Goal: Task Accomplishment & Management: Complete application form

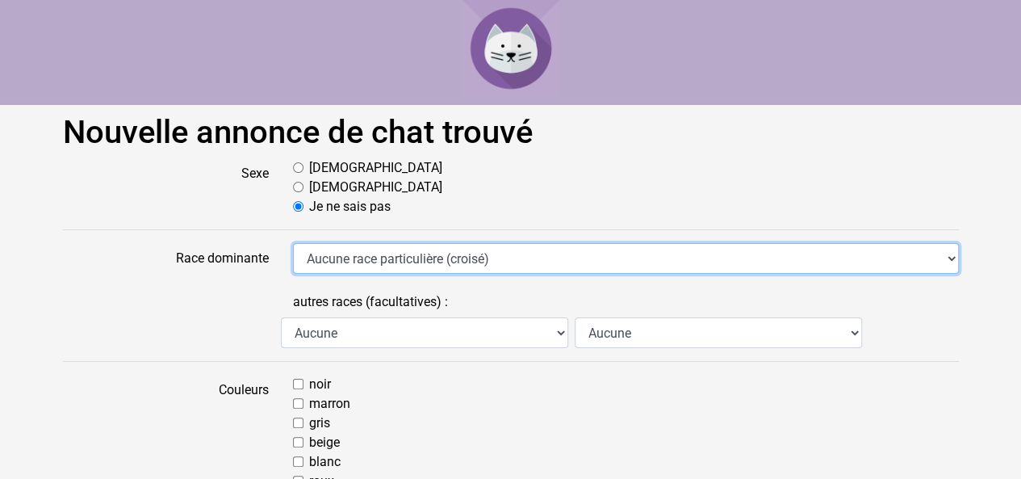
click at [381, 258] on select "Aucune race particulière (croisé) Abyssin Américain à poil dur American Bobtail…" at bounding box center [626, 258] width 666 height 31
select select "12"
click at [293, 243] on select "Aucune race particulière (croisé) Abyssin Américain à poil dur American Bobtail…" at bounding box center [626, 258] width 666 height 31
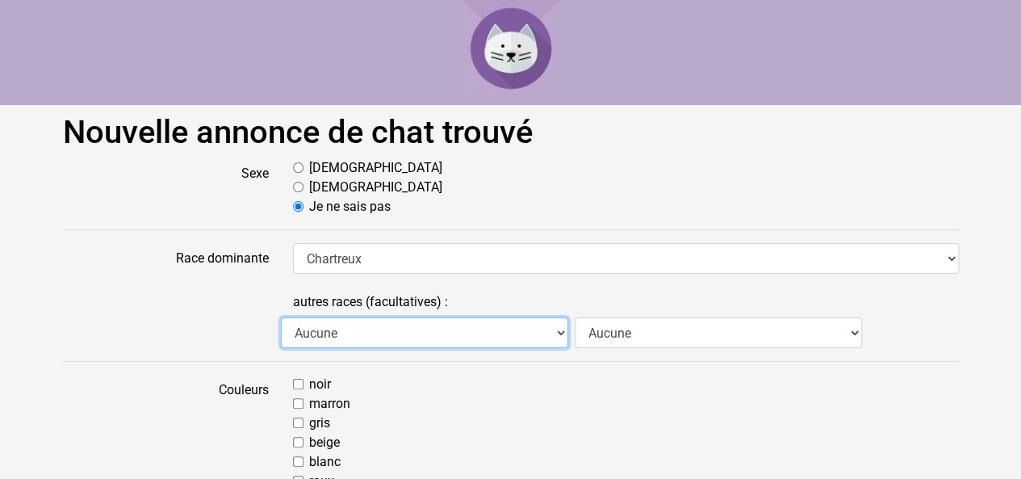
click at [405, 332] on select "Aucune Abyssin Américain à poil dur American Bobtail American Shorthair Angora …" at bounding box center [424, 332] width 287 height 31
select select "17"
click at [281, 317] on select "Aucune Abyssin Américain à poil dur American Bobtail American Shorthair Angora …" at bounding box center [424, 332] width 287 height 31
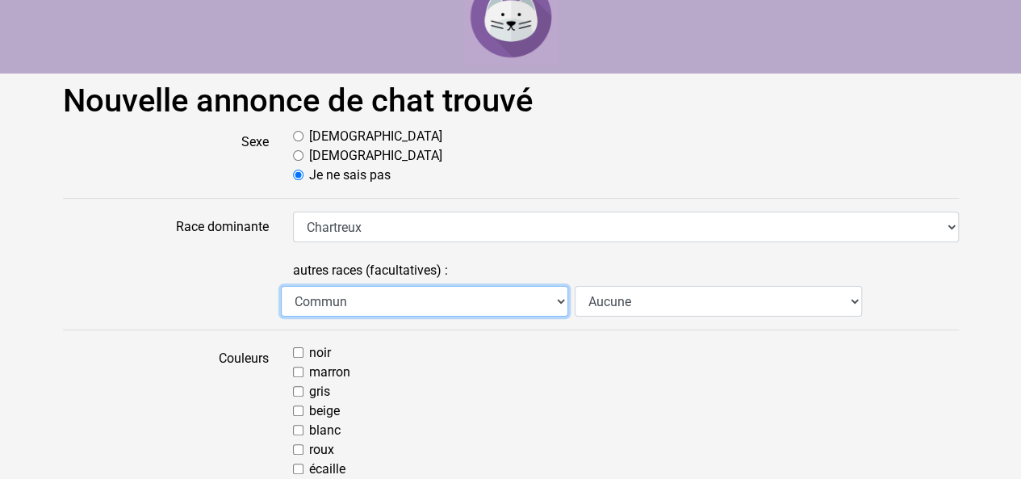
scroll to position [32, 0]
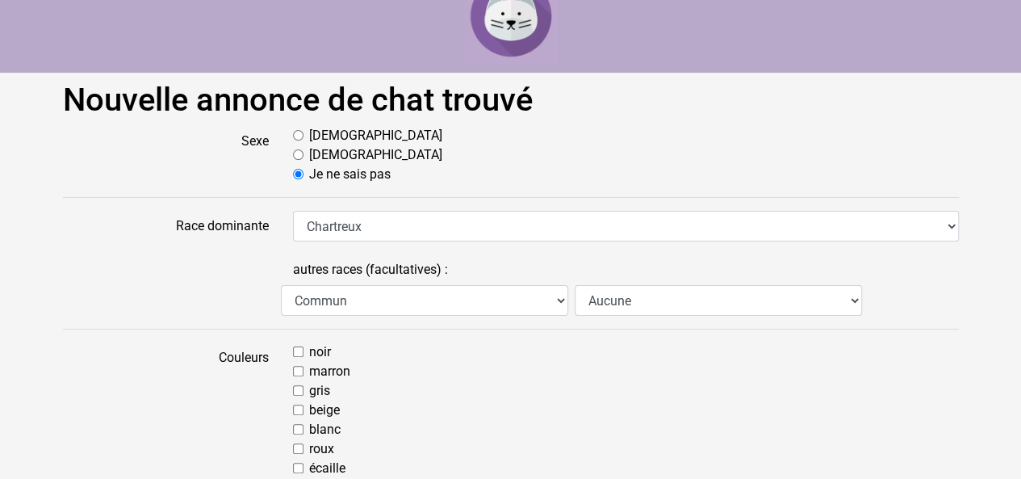
click at [324, 390] on label "gris" at bounding box center [319, 390] width 21 height 19
click at [304, 390] on input "gris" at bounding box center [298, 390] width 10 height 10
checkbox input "true"
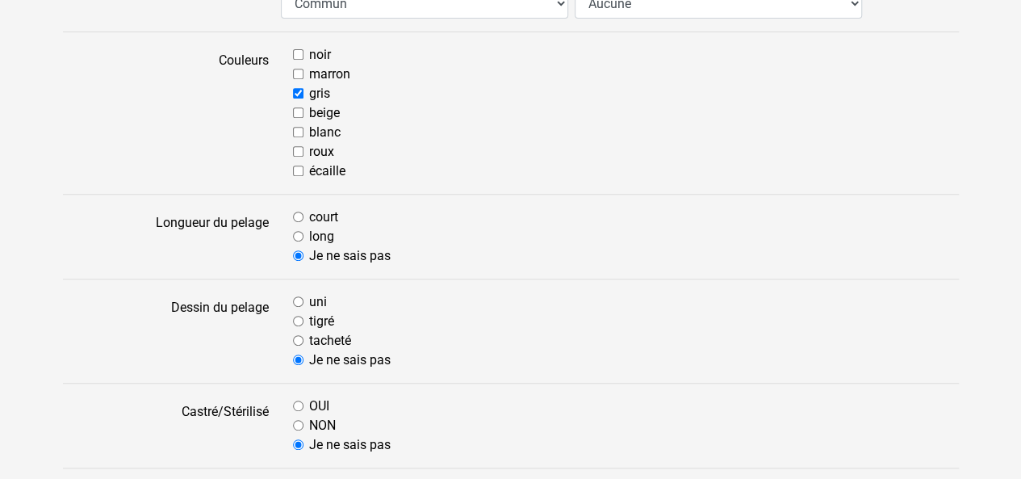
scroll to position [331, 0]
click at [310, 296] on label "uni" at bounding box center [318, 300] width 18 height 19
click at [304, 296] on input "uni" at bounding box center [298, 300] width 10 height 10
radio input "true"
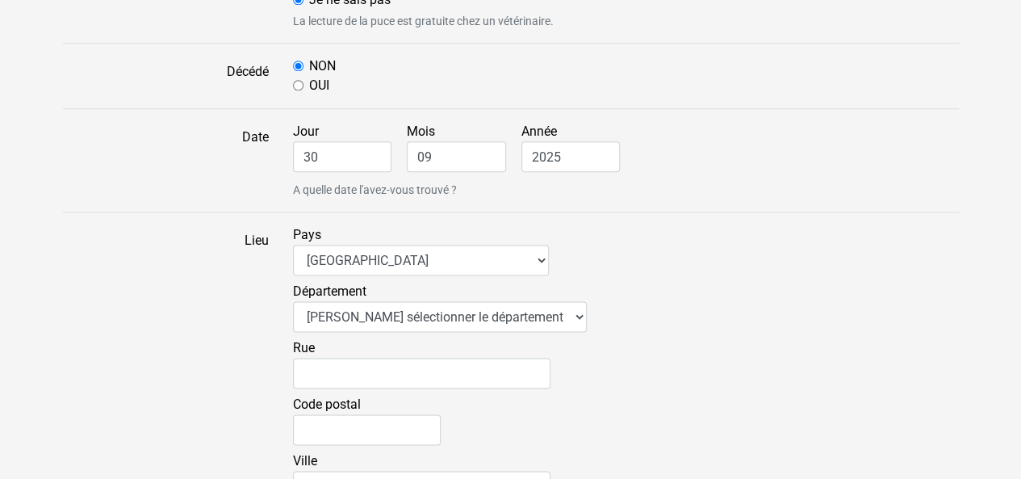
scroll to position [970, 0]
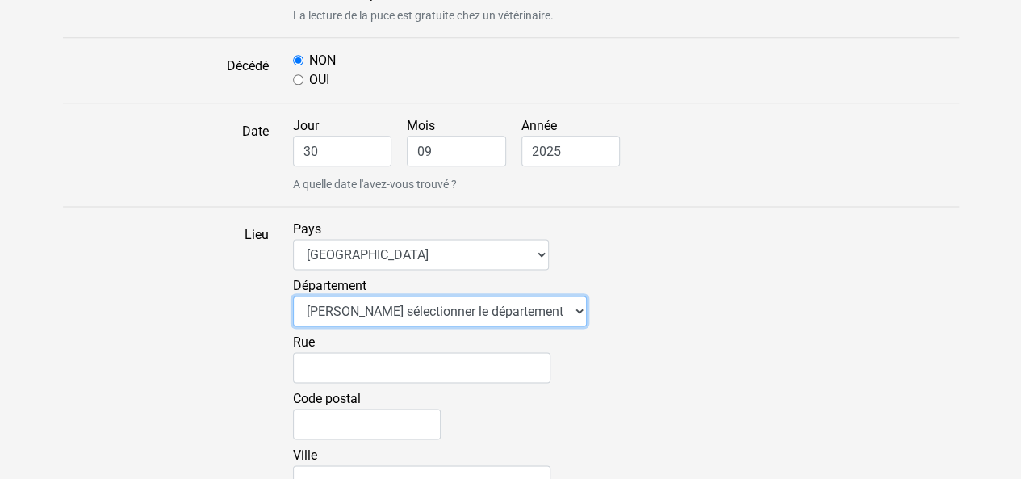
click at [413, 309] on select "Veuillez sélectionner le département 01 - Ain 02 - Aisne 03 - Allier 04 - Alpes…" at bounding box center [440, 310] width 294 height 31
select select "30"
click at [293, 295] on select "Veuillez sélectionner le département 01 - Ain 02 - Aisne 03 - Allier 04 - Alpes…" at bounding box center [440, 310] width 294 height 31
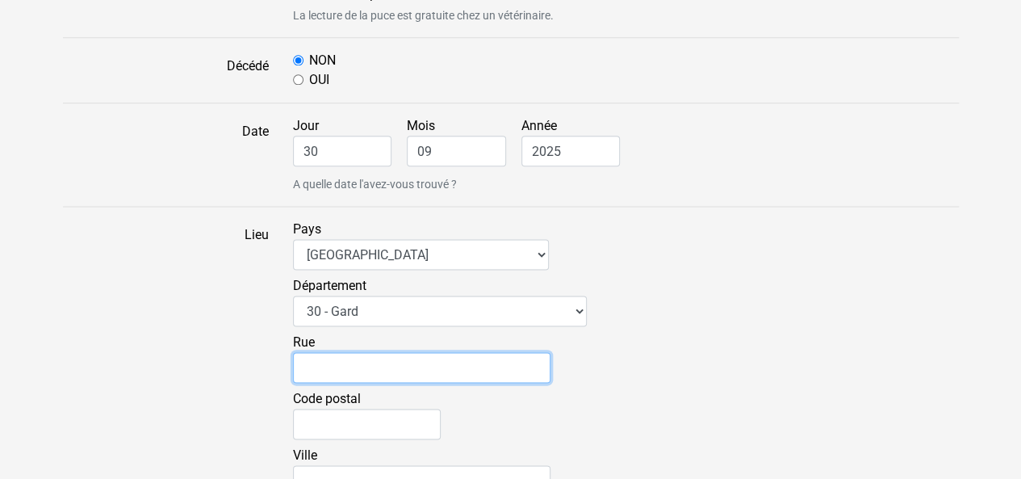
click at [342, 367] on input "Rue" at bounding box center [422, 367] width 258 height 31
type input "4 impasse des petits ducs"
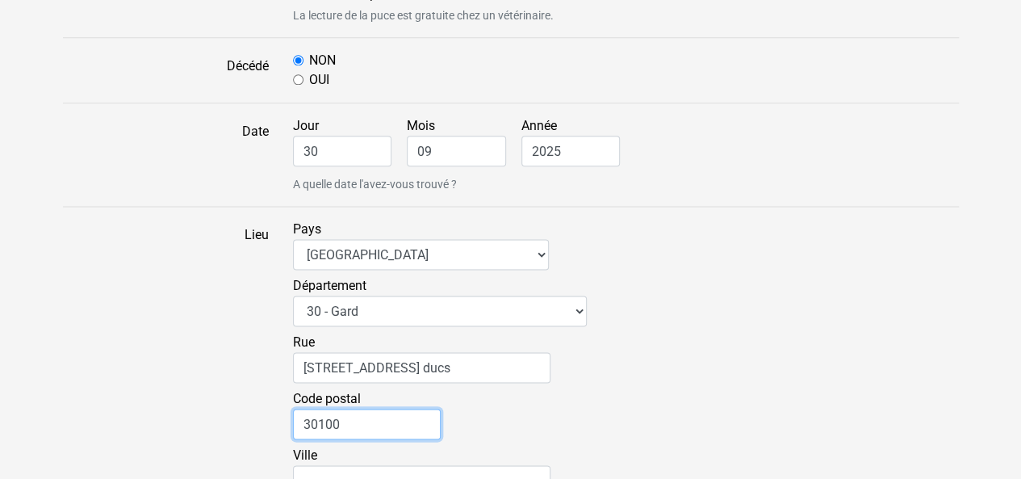
type input "30100"
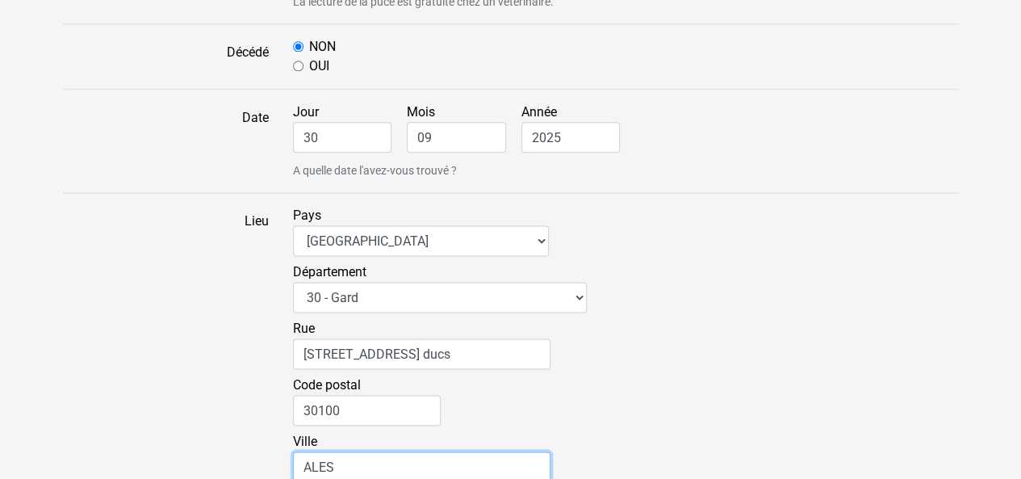
type input "ALES"
click at [761, 311] on div "Département Veuillez sélectionner le département 01 - Ain 02 - Aisne 03 - Allie…" at bounding box center [626, 290] width 666 height 57
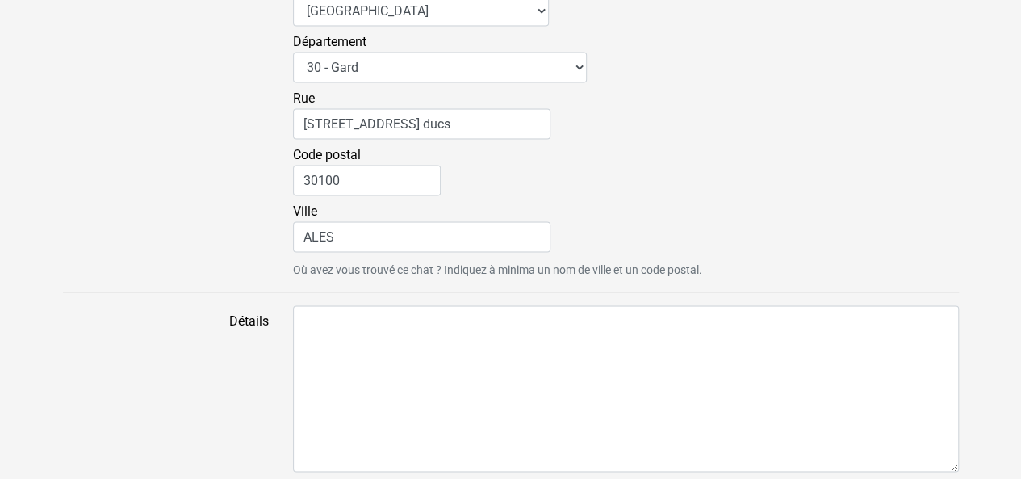
scroll to position [1214, 0]
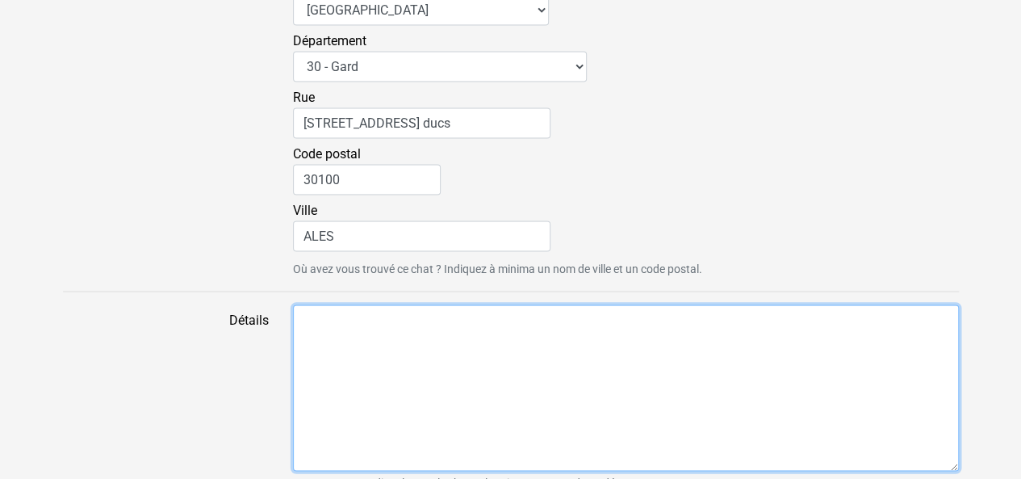
click at [447, 350] on textarea "Détails" at bounding box center [626, 387] width 666 height 166
type textarea "I"
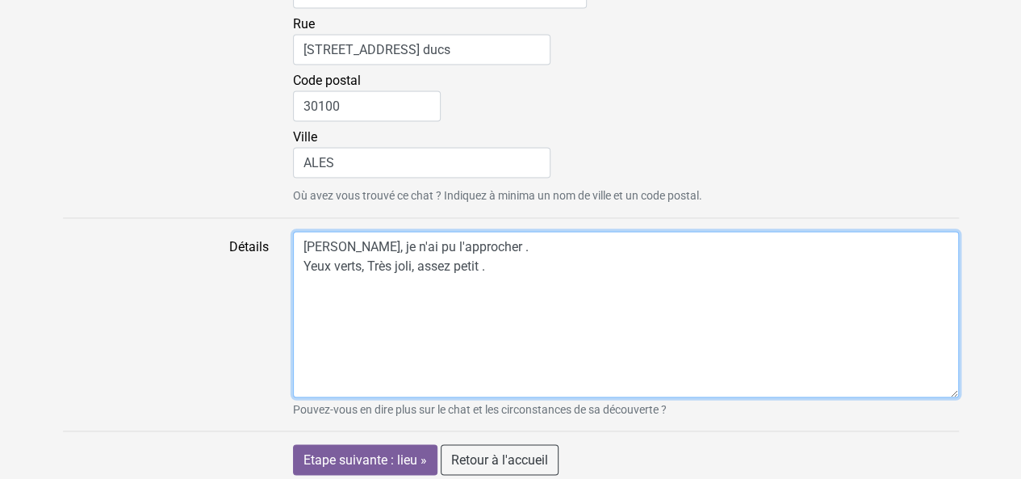
scroll to position [1292, 0]
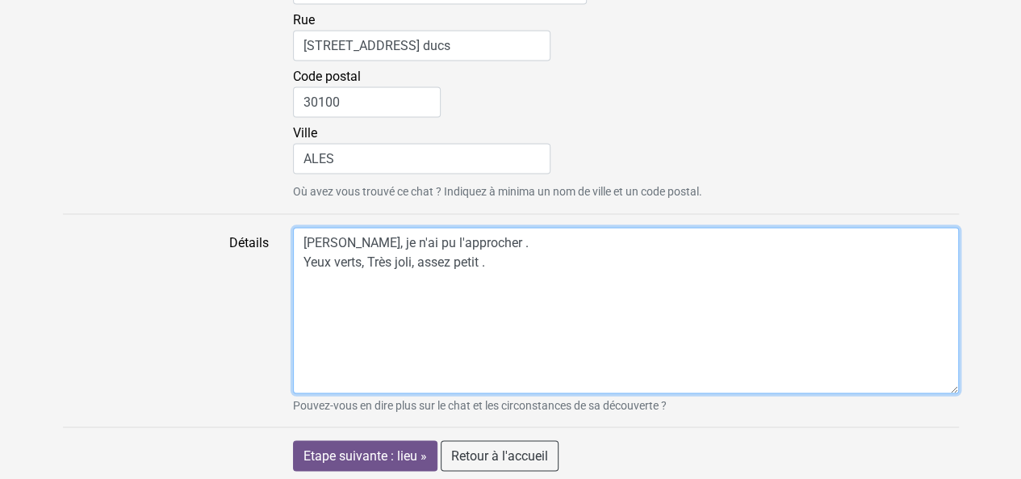
type textarea "Craintif, je n'ai pu l'approcher . Yeux verts, Très joli, assez petit ."
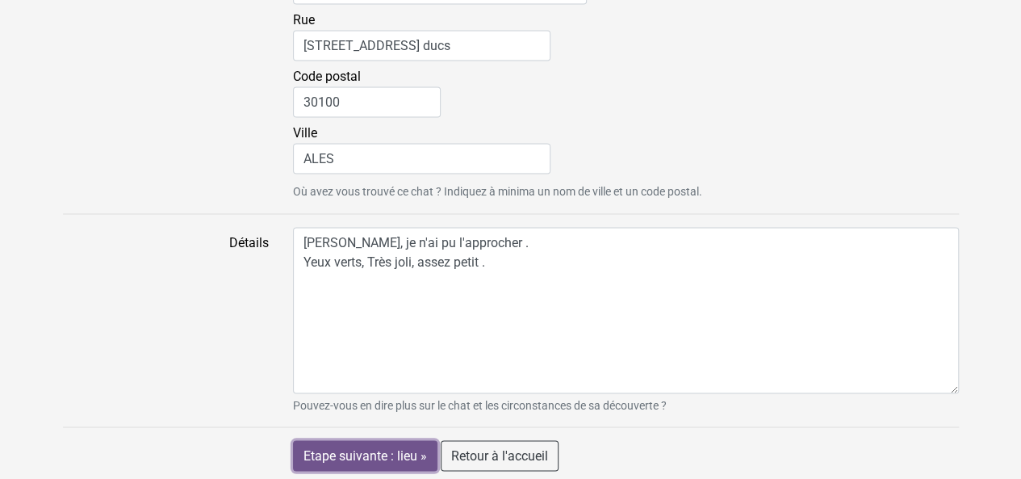
click at [389, 447] on input "Etape suivante : lieu »" at bounding box center [365, 455] width 145 height 31
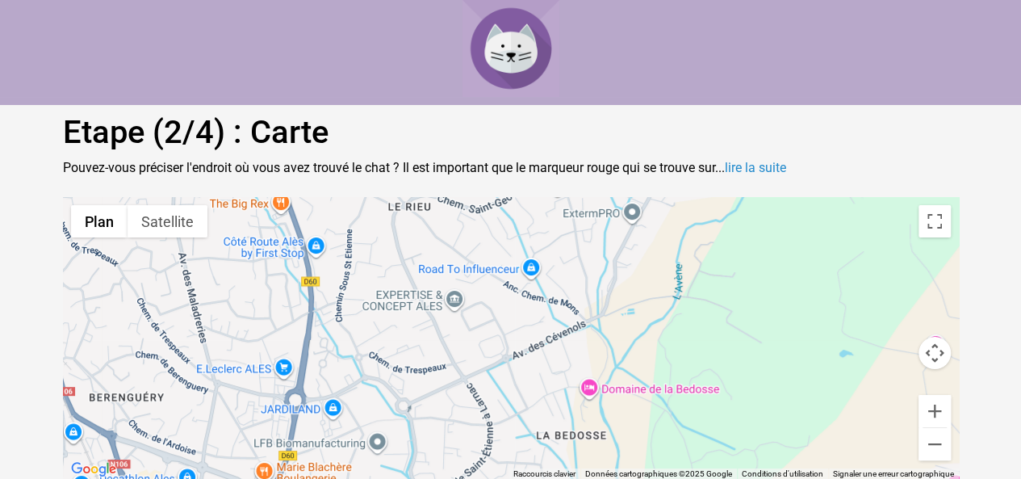
scroll to position [34, 0]
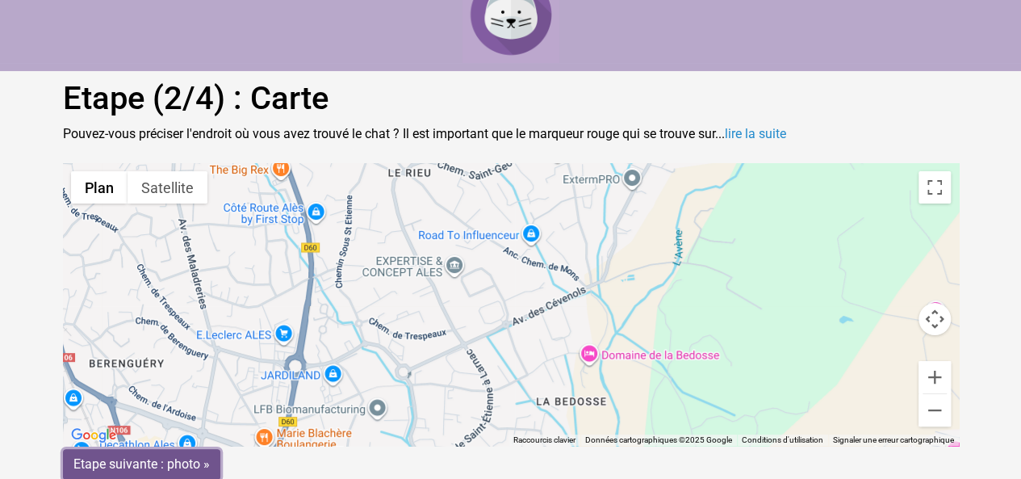
click at [176, 453] on input "Etape suivante : photo »" at bounding box center [141, 464] width 157 height 31
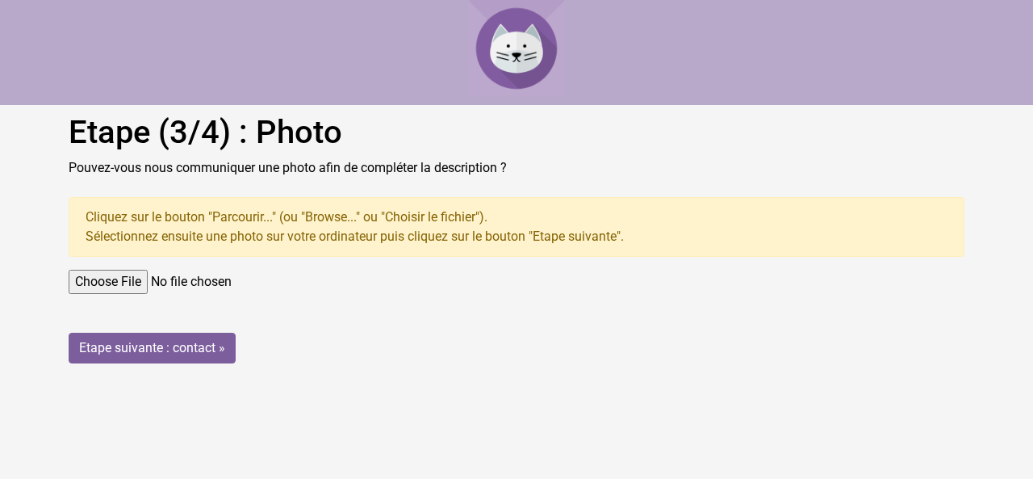
click at [118, 270] on input "file" at bounding box center [517, 282] width 896 height 24
type input "C:\fakepath\IMG_2425.jpg"
drag, startPoint x: 446, startPoint y: 343, endPoint x: 312, endPoint y: 329, distance: 135.6
click at [312, 329] on div "Etape suivante : contact »" at bounding box center [517, 317] width 896 height 94
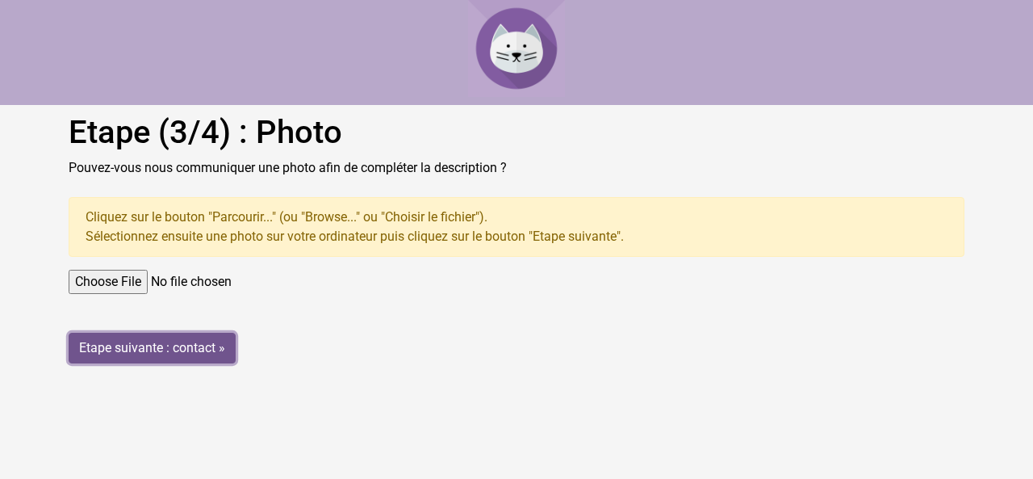
click at [171, 343] on input "Etape suivante : contact »" at bounding box center [152, 348] width 167 height 31
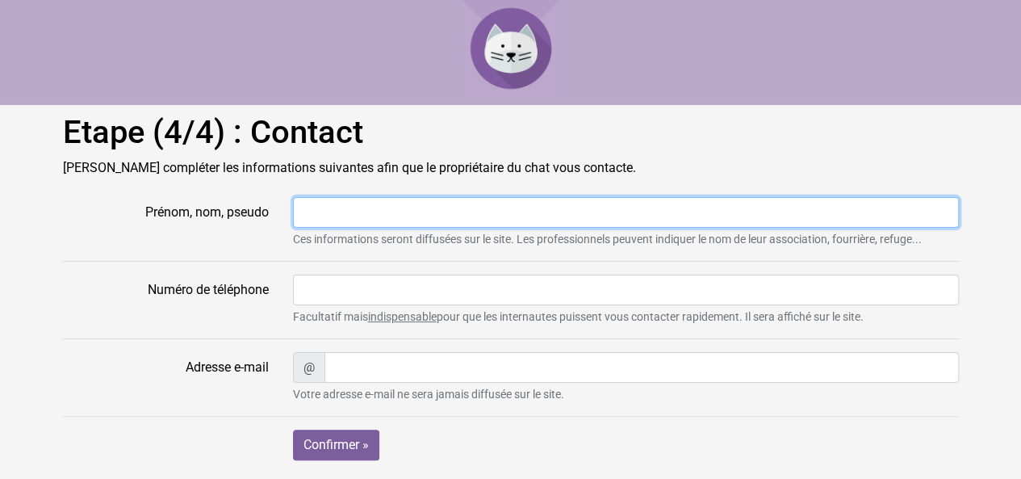
click at [358, 198] on input "Prénom, nom, pseudo" at bounding box center [626, 212] width 666 height 31
type input "JM"
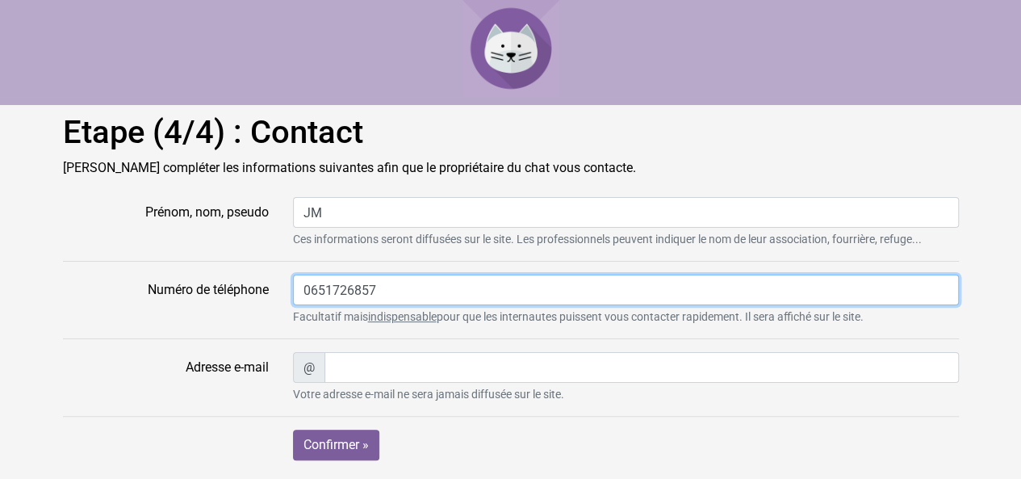
type input "0651726857"
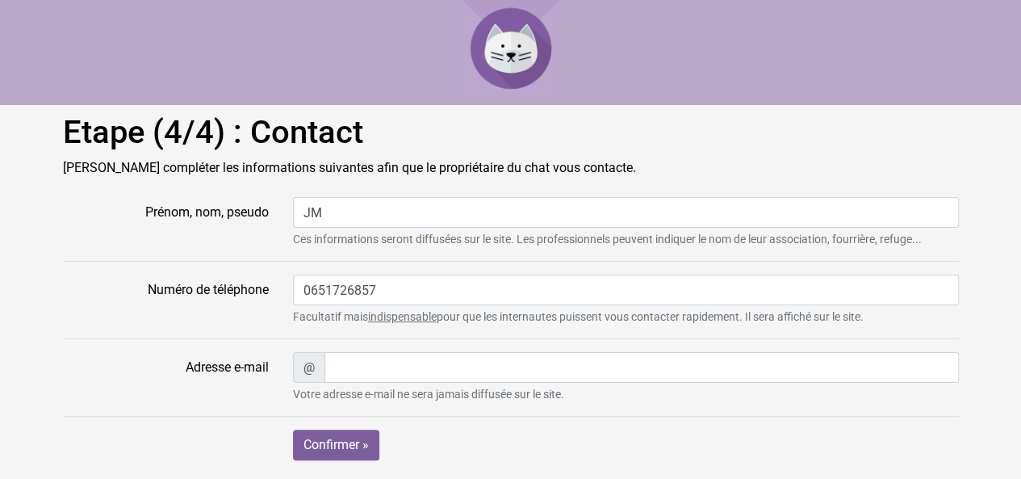
click at [223, 326] on form "Prénom, nom, pseudo JM Ces informations seront diffusées sur le site. Les profe…" at bounding box center [511, 348] width 896 height 302
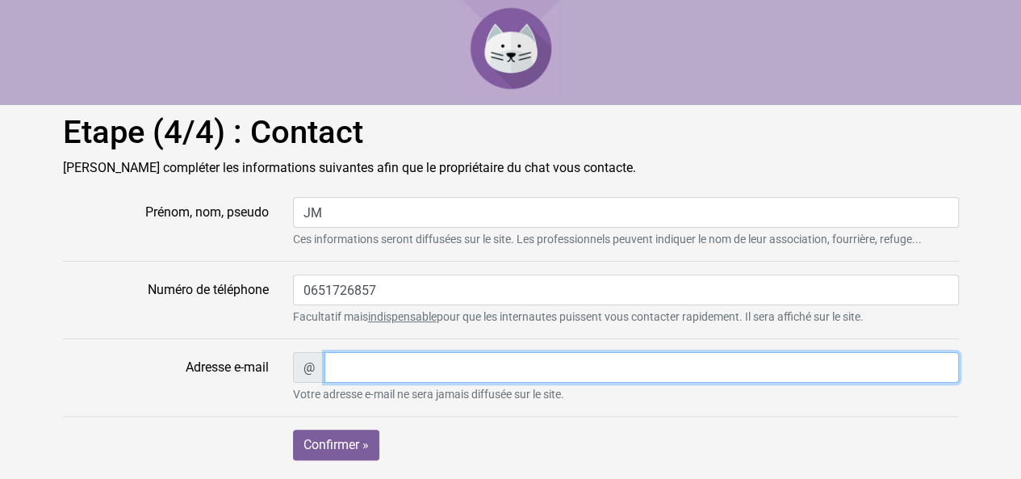
click at [399, 371] on input "Adresse e-mail" at bounding box center [642, 367] width 635 height 31
type input "[EMAIL_ADDRESS][DOMAIN_NAME]"
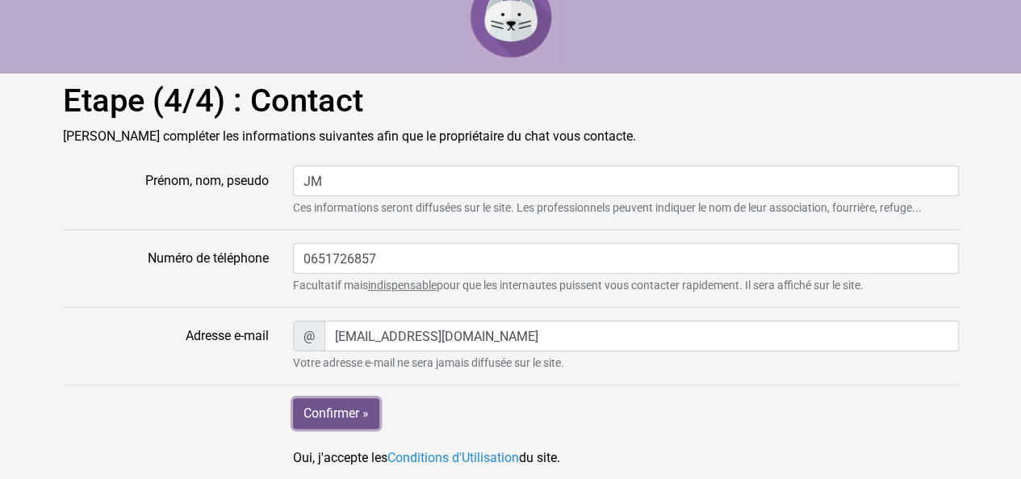
click at [350, 411] on input "Confirmer »" at bounding box center [336, 413] width 86 height 31
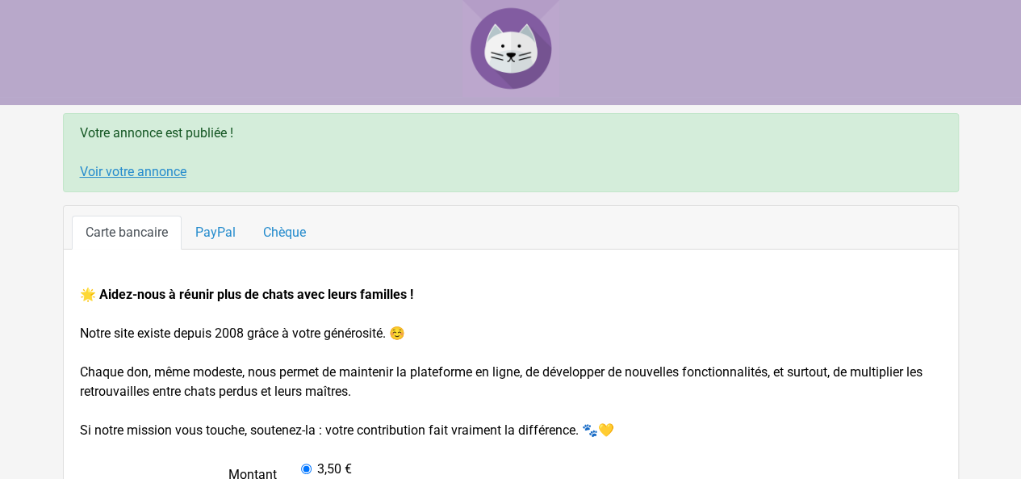
click at [161, 166] on link "Voir votre annonce" at bounding box center [133, 171] width 107 height 15
